Goal: Task Accomplishment & Management: Manage account settings

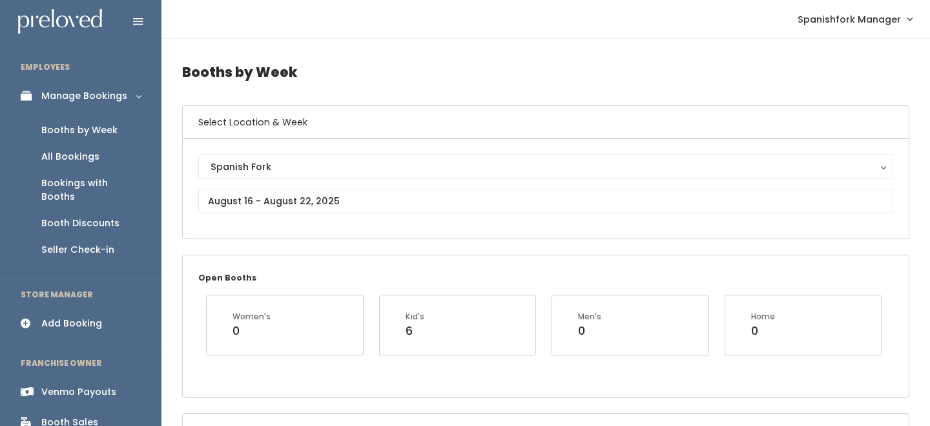
click at [67, 216] on div "Booth Discounts" at bounding box center [80, 223] width 78 height 14
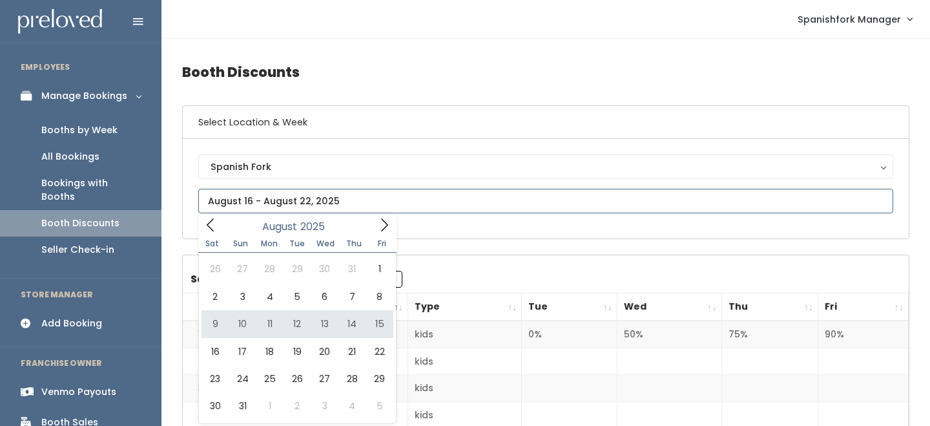
type input "August 9 to August 15"
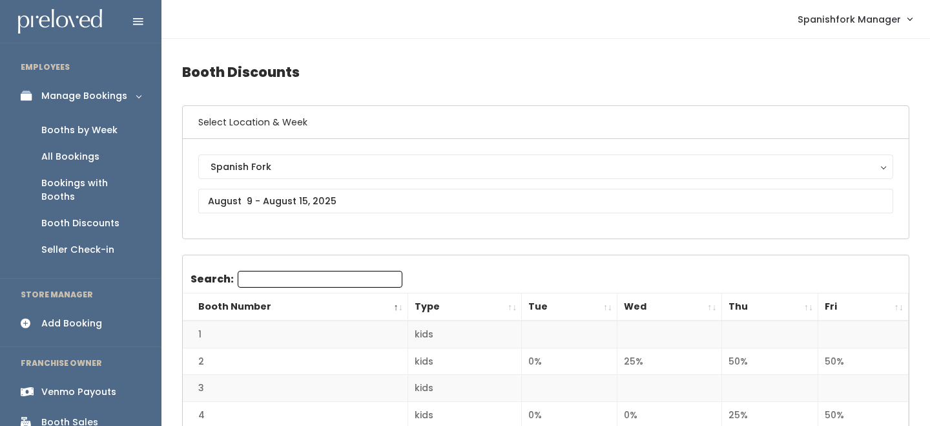
click at [614, 306] on th "Tue" at bounding box center [570, 307] width 96 height 28
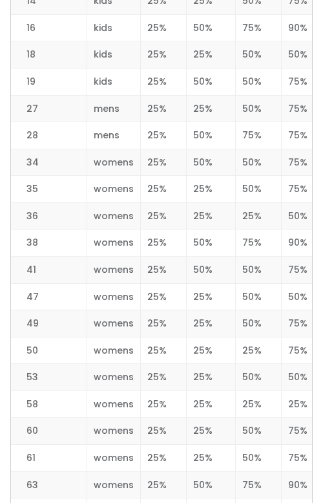
scroll to position [1944, 0]
